Goal: Contribute content

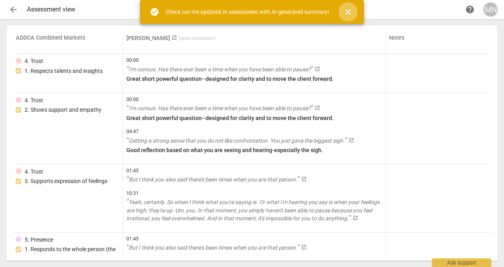
click at [349, 10] on span "close" at bounding box center [348, 12] width 10 height 10
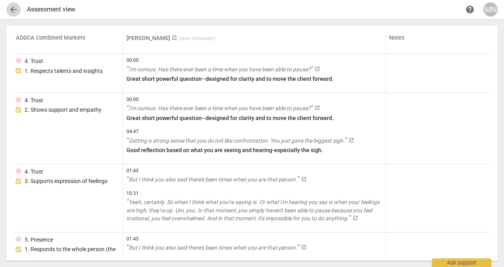
click at [13, 10] on span "arrow_back" at bounding box center [14, 10] width 10 height 10
click at [13, 11] on span "arrow_back" at bounding box center [14, 10] width 10 height 10
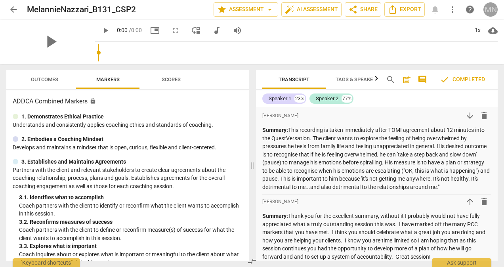
click at [491, 10] on div "MN" at bounding box center [490, 9] width 14 height 14
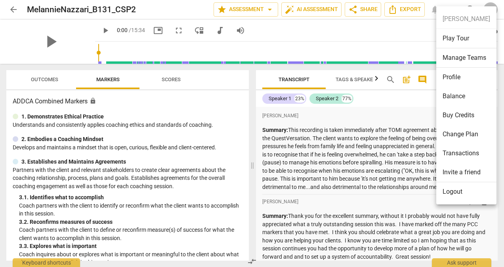
click at [396, 40] on div at bounding box center [252, 133] width 504 height 267
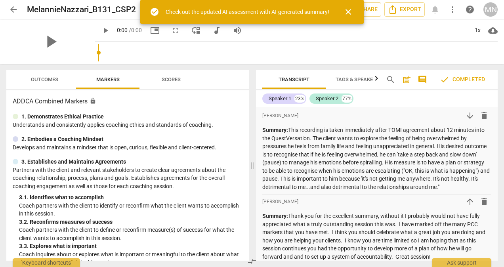
click at [349, 11] on span "close" at bounding box center [348, 12] width 10 height 10
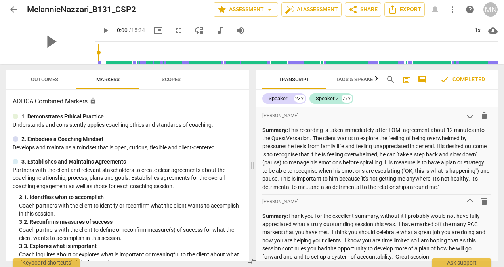
click at [11, 9] on span "arrow_back" at bounding box center [14, 10] width 10 height 10
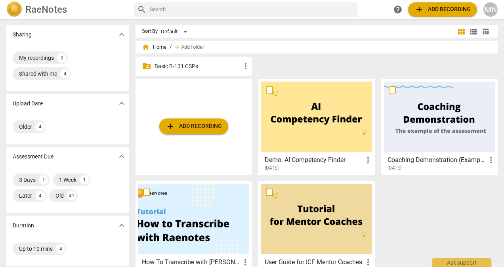
click at [246, 66] on span "more_vert" at bounding box center [246, 66] width 10 height 10
click at [225, 67] on div at bounding box center [252, 133] width 504 height 267
click at [169, 66] on p "Basic B-131 CSPs" at bounding box center [197, 66] width 86 height 8
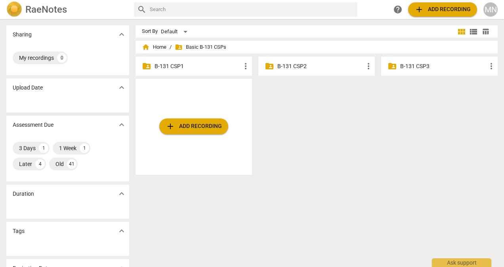
click at [416, 65] on p "B-131 CSP3" at bounding box center [443, 66] width 86 height 8
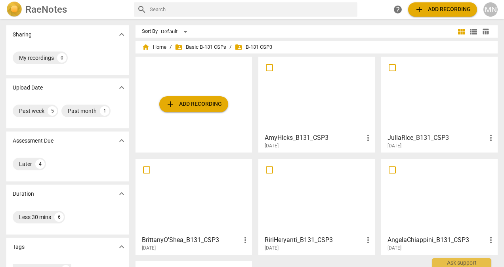
click at [189, 101] on span "add Add recording" at bounding box center [194, 104] width 56 height 10
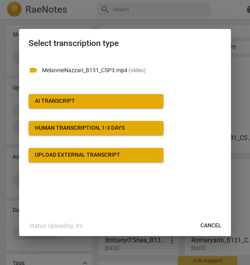
click at [80, 99] on span "AI Transcript" at bounding box center [96, 101] width 122 height 8
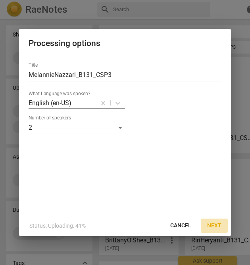
click at [216, 226] on span "Next" at bounding box center [214, 225] width 14 height 8
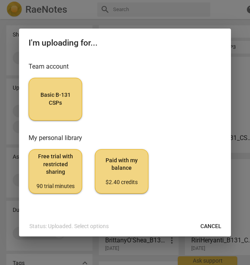
click at [52, 99] on span "Basic B-131 CSPs" at bounding box center [55, 98] width 40 height 15
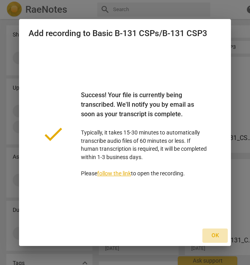
click at [213, 231] on span "Ok" at bounding box center [214, 235] width 13 height 8
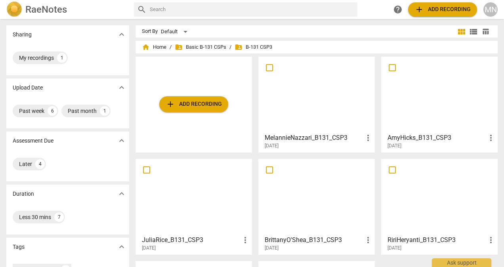
click at [332, 111] on div at bounding box center [316, 94] width 111 height 70
